Goal: Information Seeking & Learning: Learn about a topic

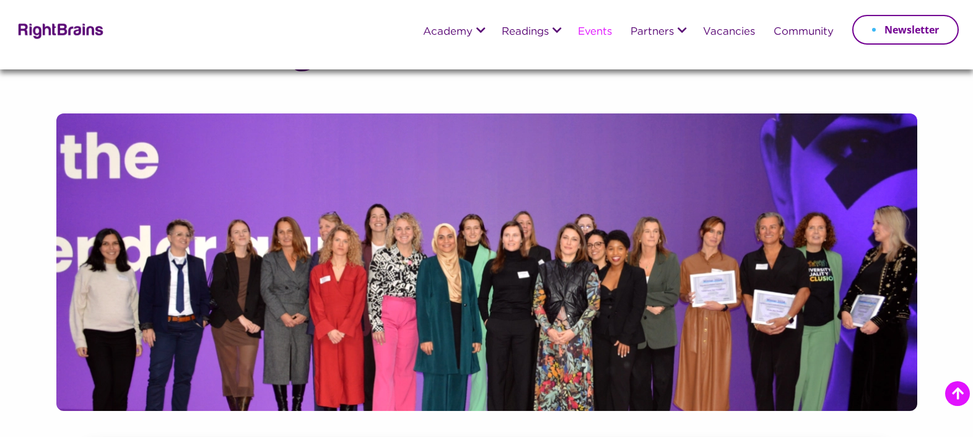
scroll to position [602, 0]
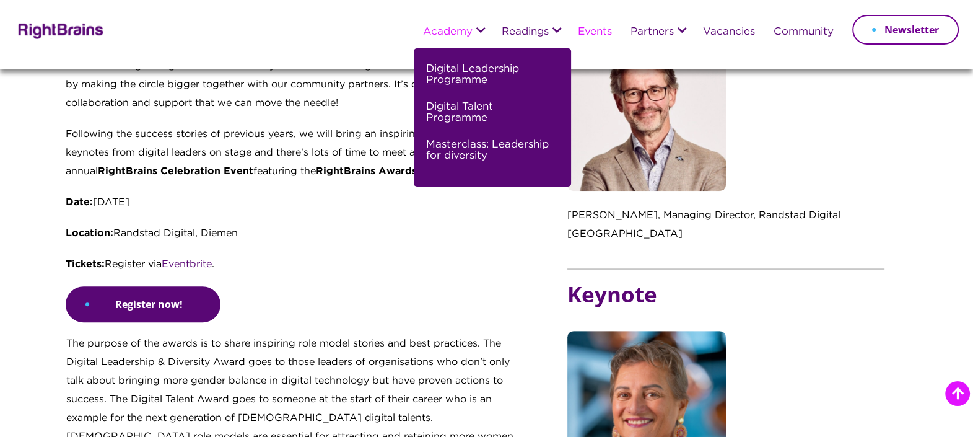
click at [460, 79] on link "Digital Leadership Programme" at bounding box center [490, 80] width 129 height 38
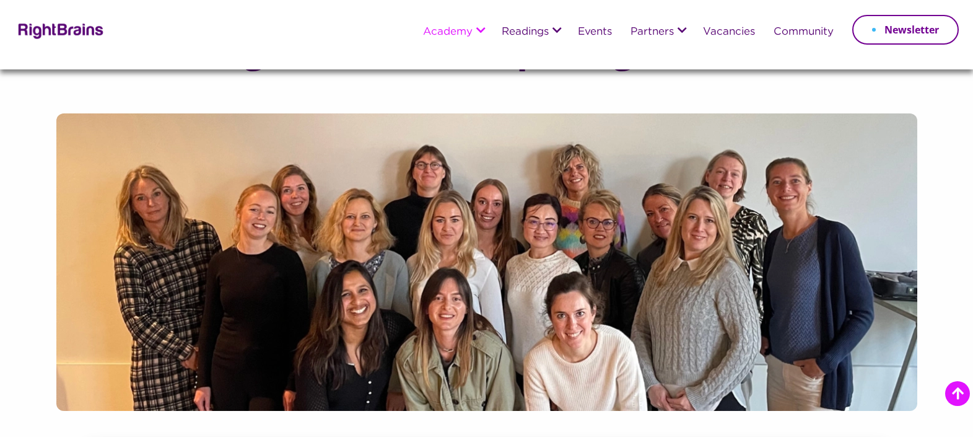
scroll to position [697, 0]
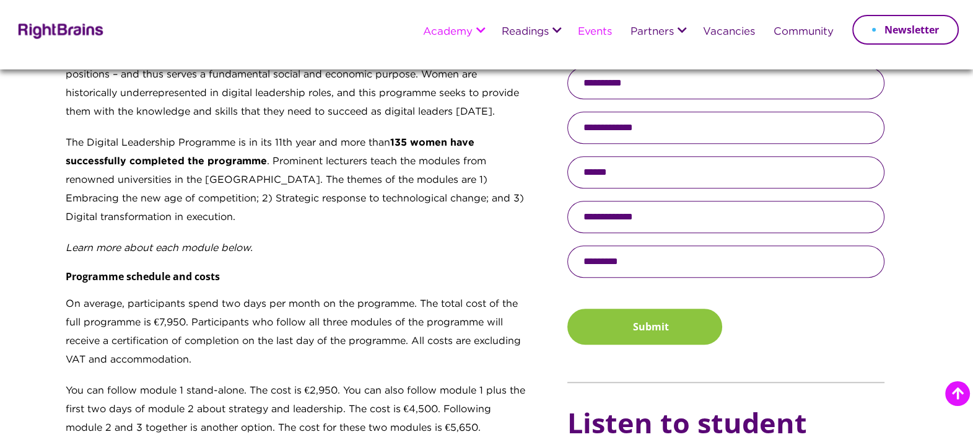
click at [593, 32] on link "Events" at bounding box center [595, 32] width 34 height 11
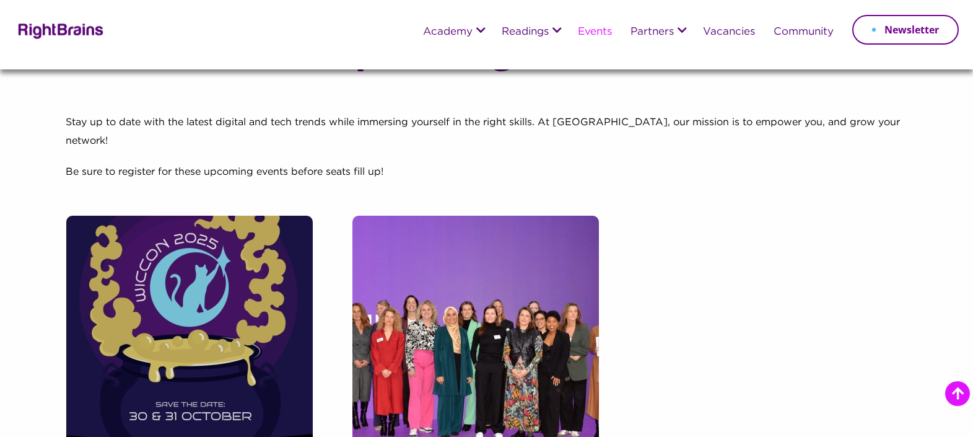
scroll to position [309, 0]
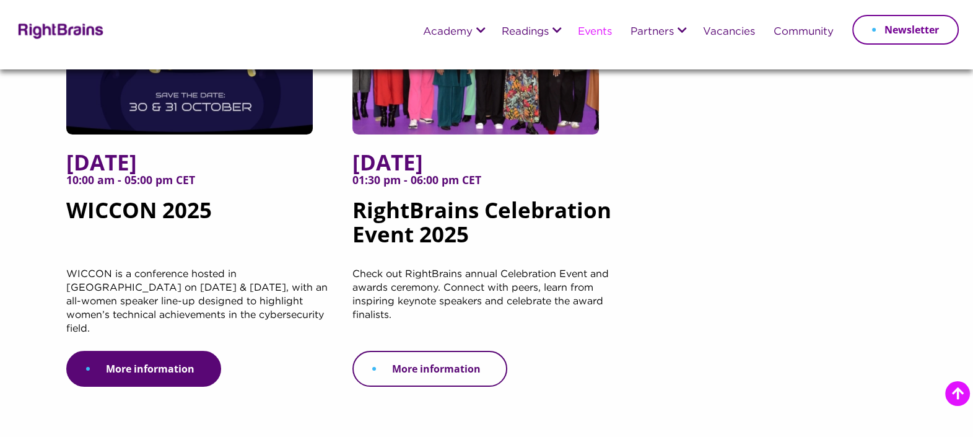
click at [466, 362] on link "More information" at bounding box center [429, 369] width 155 height 36
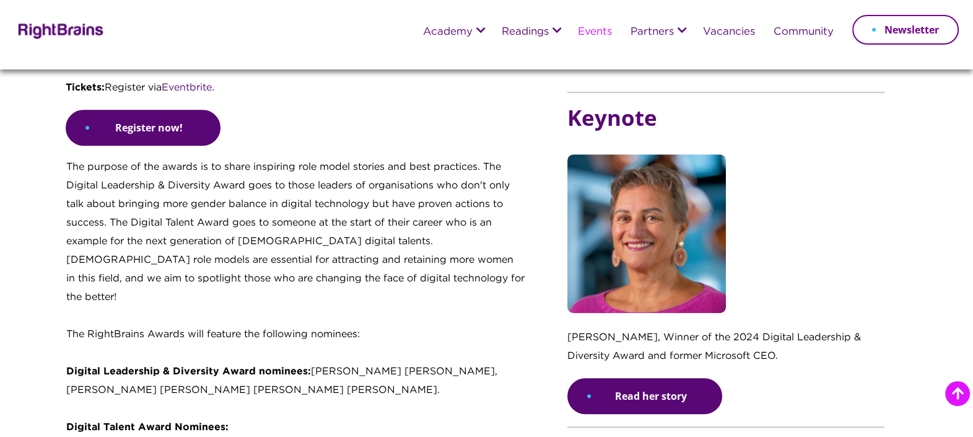
scroll to position [774, 0]
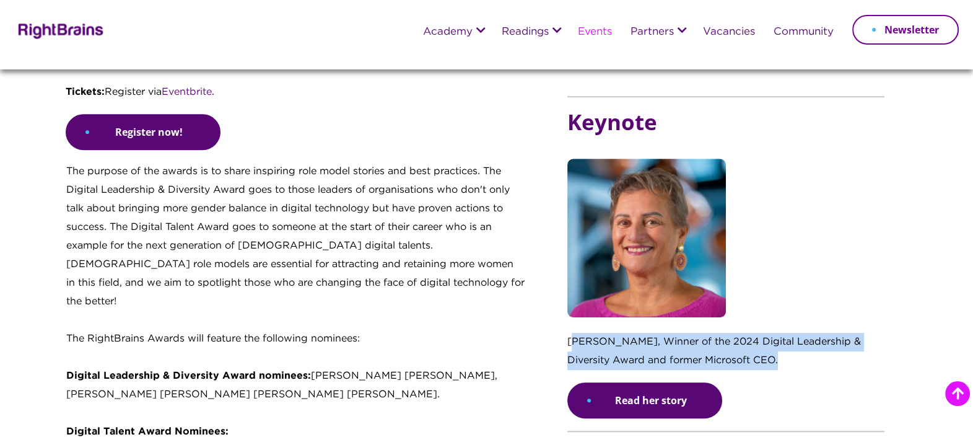
drag, startPoint x: 572, startPoint y: 323, endPoint x: 777, endPoint y: 336, distance: 204.8
click at [777, 336] on p "[PERSON_NAME], Winner of the 2024 Digital Leadership & Diversity Award and form…" at bounding box center [725, 358] width 317 height 50
copy p "nke den Ouden, Winner of the 2024 Digital Leadership & Diversity Award and form…"
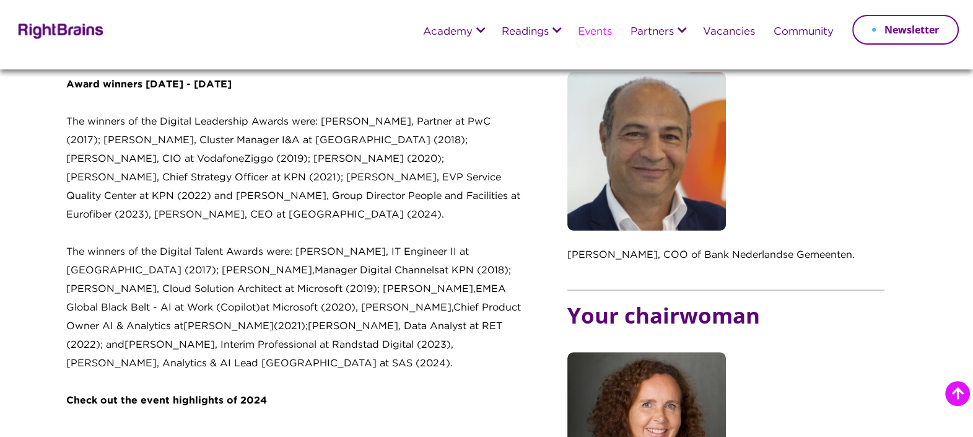
scroll to position [1238, 0]
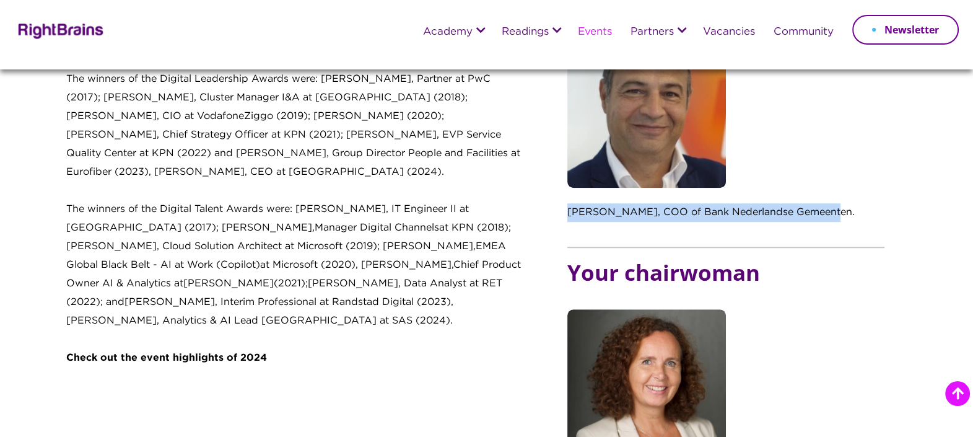
drag, startPoint x: 569, startPoint y: 188, endPoint x: 821, endPoint y: 186, distance: 252.7
click at [821, 203] on p "[PERSON_NAME], COO of Bank Nederlandse Gemeenten." at bounding box center [725, 218] width 317 height 31
copy p "Amir Arooni, COO of Bank Nederlandse Gemeenten"
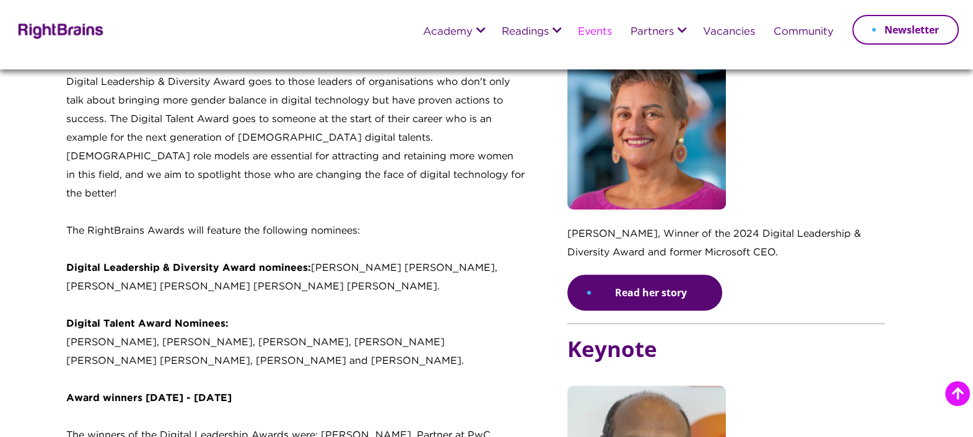
scroll to position [852, 0]
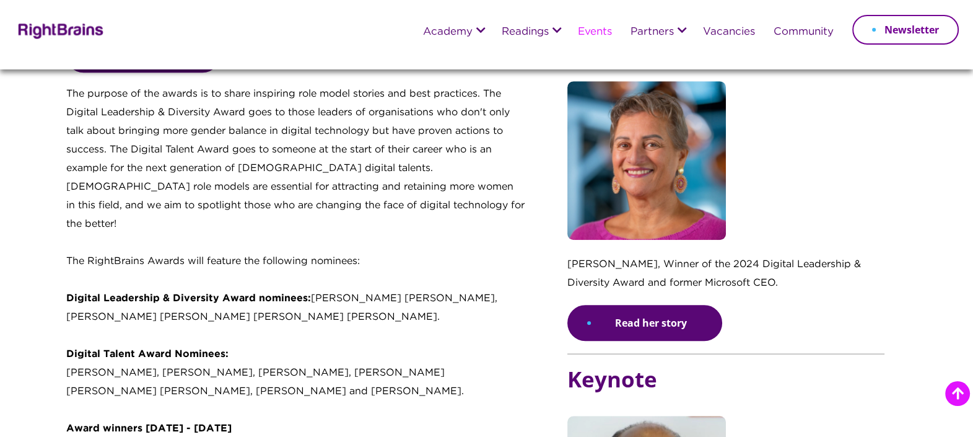
drag, startPoint x: 313, startPoint y: 283, endPoint x: 504, endPoint y: 300, distance: 192.2
click at [504, 300] on p "Digital Leadership & Diversity Award nominees: Anka Gajentaan, Sonali Sahgal, A…" at bounding box center [295, 354] width 459 height 130
copy p "Anka Gajentaan, Sonali Sahgal, Angelina Best, Norian Wasch, Dana Spataru, Britt…"
